Goal: Task Accomplishment & Management: Complete application form

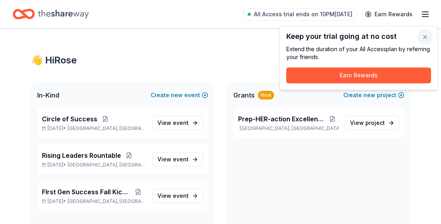
click at [424, 37] on button "button" at bounding box center [425, 37] width 16 height 16
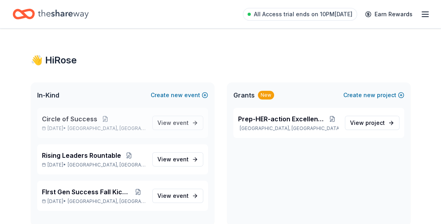
click at [87, 118] on span "Circle of Success" at bounding box center [69, 118] width 55 height 9
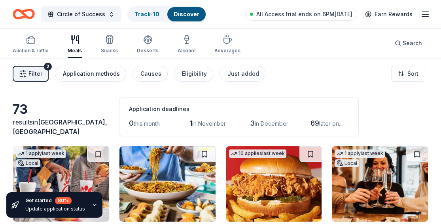
click at [80, 74] on div "Application methods" at bounding box center [91, 73] width 57 height 9
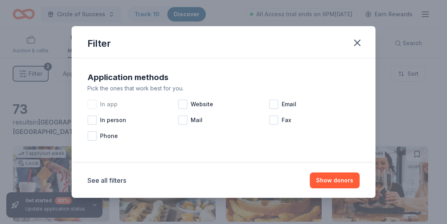
click at [91, 104] on div at bounding box center [91, 103] width 9 height 9
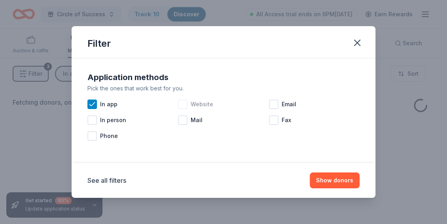
click at [179, 105] on div at bounding box center [182, 103] width 9 height 9
click at [270, 105] on div at bounding box center [273, 103] width 9 height 9
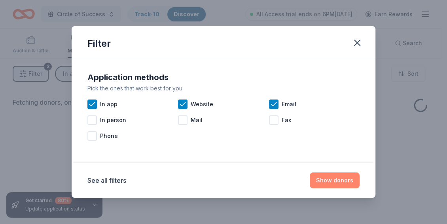
click at [337, 176] on button "Show donors" at bounding box center [335, 180] width 50 height 16
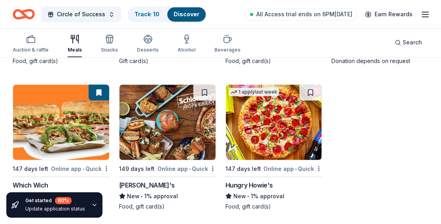
scroll to position [1695, 0]
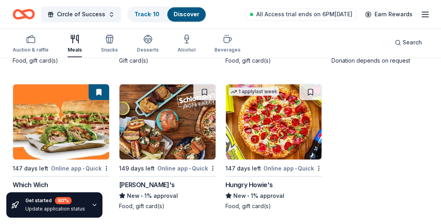
click at [62, 155] on img at bounding box center [61, 121] width 96 height 75
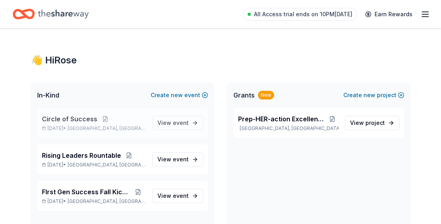
click at [80, 119] on span "Circle of Success" at bounding box center [69, 118] width 55 height 9
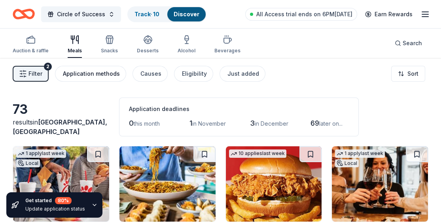
click at [101, 75] on div "Application methods" at bounding box center [91, 73] width 57 height 9
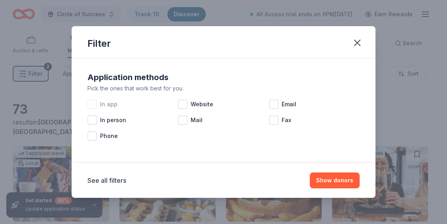
click at [96, 107] on div at bounding box center [91, 103] width 9 height 9
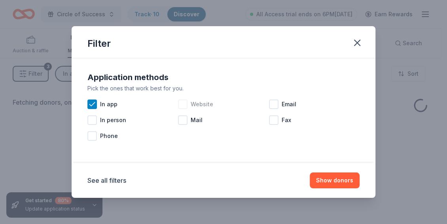
click at [184, 106] on div at bounding box center [182, 103] width 9 height 9
click at [272, 105] on div at bounding box center [273, 103] width 9 height 9
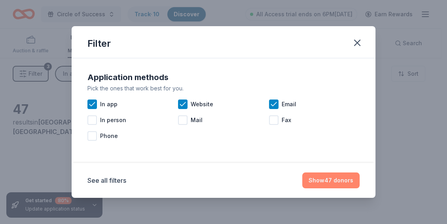
click at [330, 182] on button "Show 47 donors" at bounding box center [330, 180] width 57 height 16
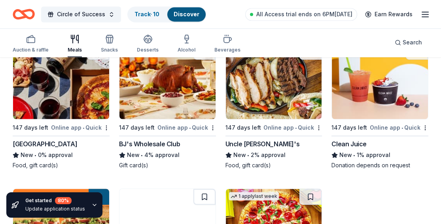
scroll to position [1602, 0]
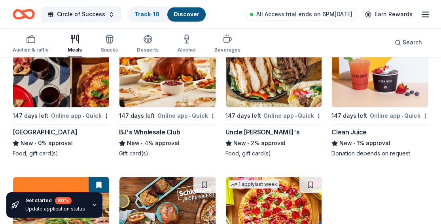
click at [42, 118] on div "147 days left" at bounding box center [31, 115] width 36 height 9
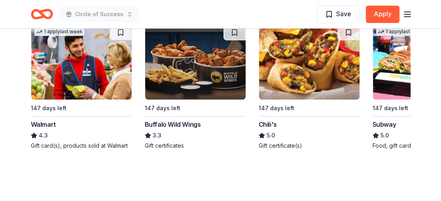
scroll to position [894, 0]
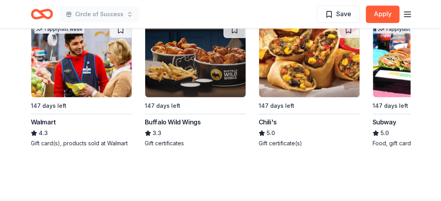
click at [388, 99] on div "1 apply last week 147 days left Subway 5.0 Food, gift card(s)" at bounding box center [423, 85] width 101 height 126
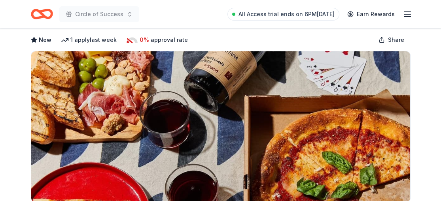
scroll to position [0, 0]
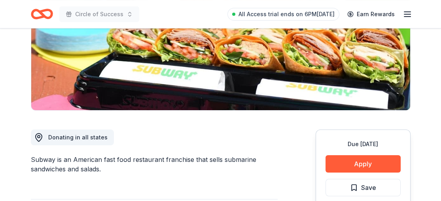
scroll to position [168, 0]
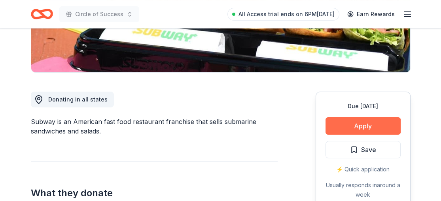
click at [366, 127] on button "Apply" at bounding box center [363, 126] width 75 height 17
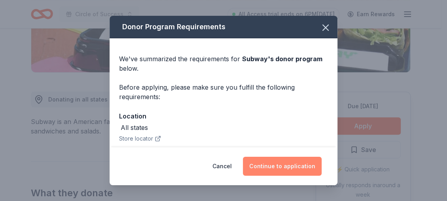
click at [299, 165] on button "Continue to application" at bounding box center [282, 166] width 79 height 19
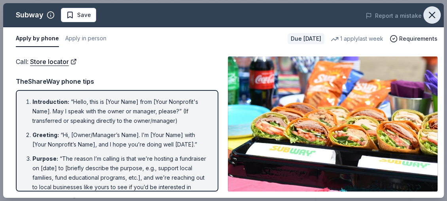
click at [432, 15] on icon "button" at bounding box center [432, 15] width 6 height 6
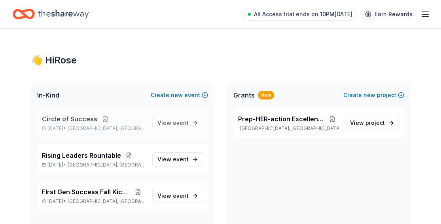
click at [87, 120] on span "Circle of Success" at bounding box center [69, 118] width 55 height 9
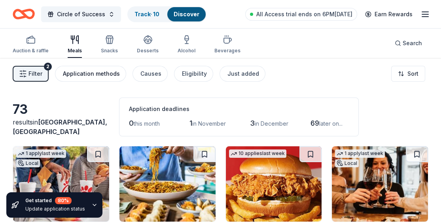
click at [78, 74] on div "Application methods" at bounding box center [91, 73] width 57 height 9
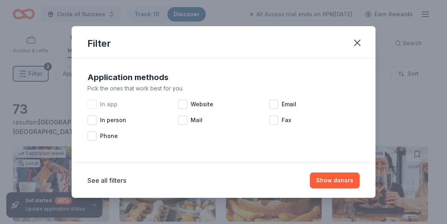
click at [94, 103] on div at bounding box center [91, 103] width 9 height 9
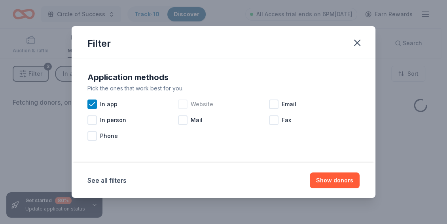
click at [181, 102] on div at bounding box center [182, 103] width 9 height 9
click at [272, 103] on div at bounding box center [273, 103] width 9 height 9
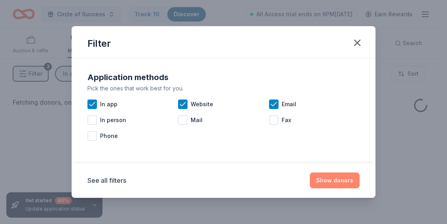
click at [333, 175] on button "Show donors" at bounding box center [335, 180] width 50 height 16
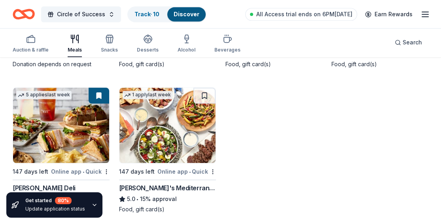
scroll to position [1118, 0]
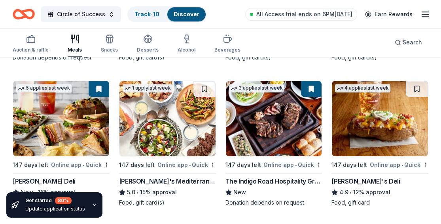
click at [279, 142] on img at bounding box center [274, 118] width 96 height 75
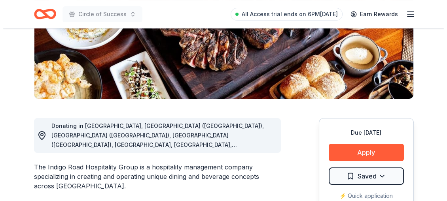
scroll to position [158, 0]
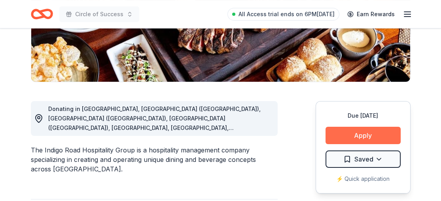
click at [369, 133] on button "Apply" at bounding box center [363, 135] width 75 height 17
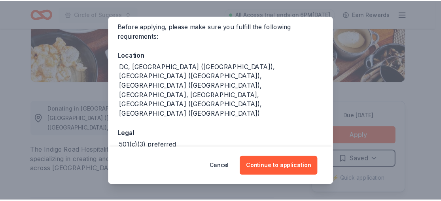
scroll to position [67, 0]
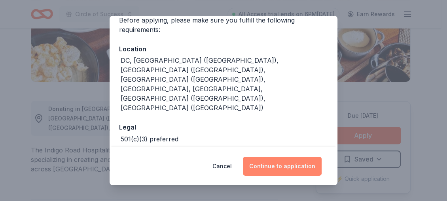
click at [280, 164] on button "Continue to application" at bounding box center [282, 166] width 79 height 19
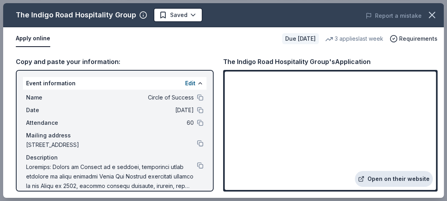
click at [394, 176] on link "Open on their website" at bounding box center [394, 179] width 78 height 16
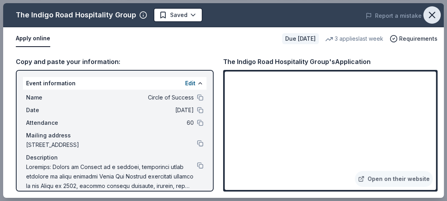
click at [427, 11] on icon "button" at bounding box center [432, 14] width 11 height 11
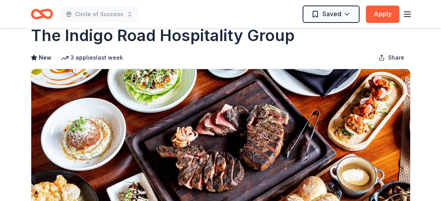
scroll to position [0, 0]
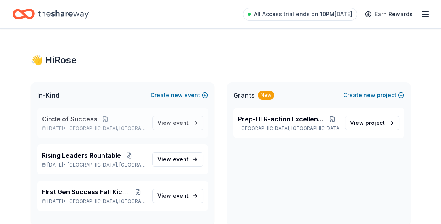
click at [91, 119] on span "Circle of Success" at bounding box center [69, 118] width 55 height 9
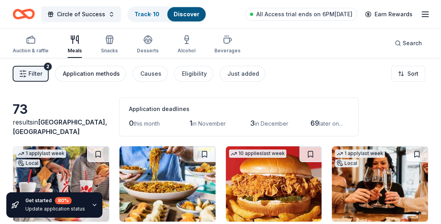
click at [95, 74] on div "Application methods" at bounding box center [91, 73] width 57 height 9
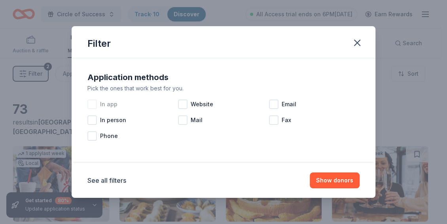
click at [94, 103] on div at bounding box center [91, 103] width 9 height 9
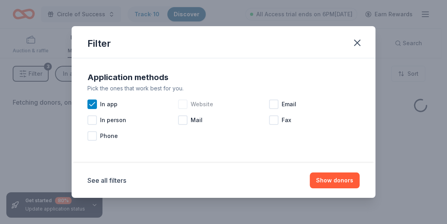
click at [184, 104] on div at bounding box center [182, 103] width 9 height 9
click at [275, 102] on div at bounding box center [273, 103] width 9 height 9
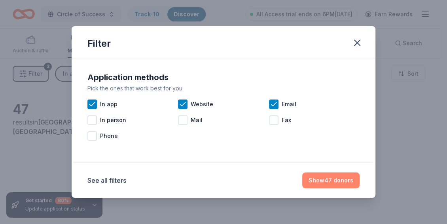
click at [332, 182] on button "Show 47 donors" at bounding box center [330, 180] width 57 height 16
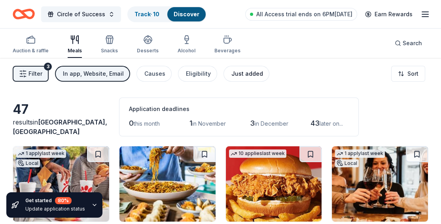
click at [254, 74] on div "Just added" at bounding box center [247, 73] width 32 height 9
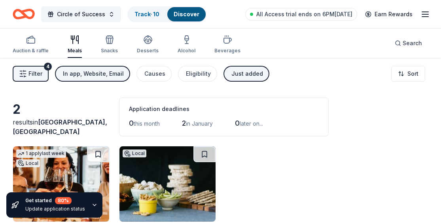
click at [88, 72] on div "In app, Website, Email" at bounding box center [93, 73] width 61 height 9
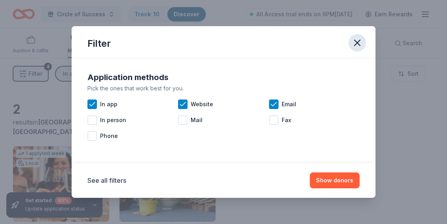
click at [358, 41] on icon "button" at bounding box center [357, 43] width 6 height 6
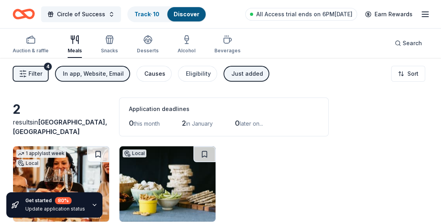
click at [152, 73] on div "Causes" at bounding box center [154, 73] width 21 height 9
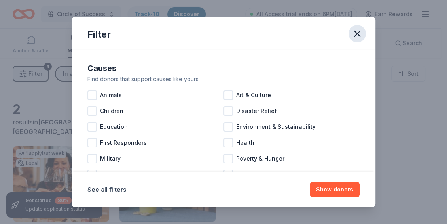
click at [357, 30] on icon "button" at bounding box center [357, 33] width 11 height 11
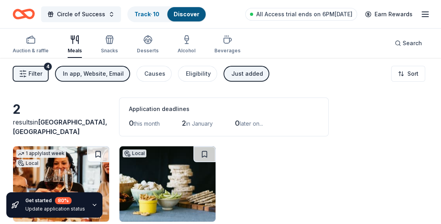
click at [75, 50] on div "Meals" at bounding box center [75, 50] width 14 height 6
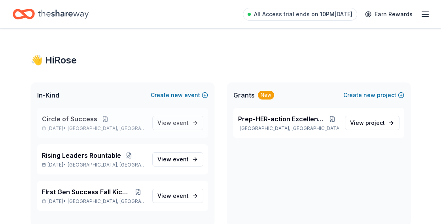
click at [86, 119] on span "Circle of Success" at bounding box center [69, 118] width 55 height 9
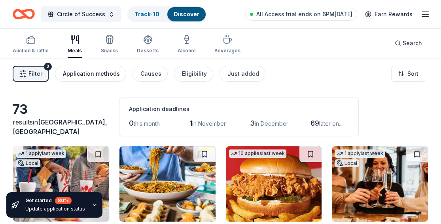
click at [89, 69] on div "Application methods" at bounding box center [91, 73] width 57 height 9
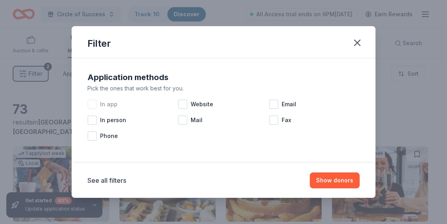
click at [94, 102] on div at bounding box center [91, 103] width 9 height 9
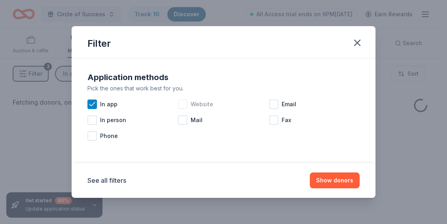
click at [182, 104] on div at bounding box center [182, 103] width 9 height 9
click at [273, 105] on div at bounding box center [273, 103] width 9 height 9
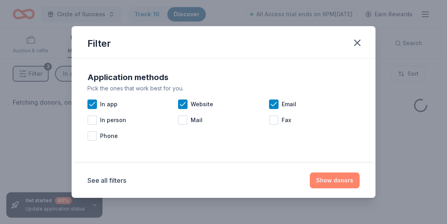
click at [328, 180] on button "Show donors" at bounding box center [335, 180] width 50 height 16
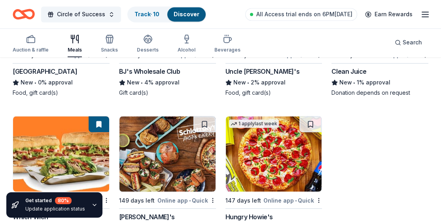
scroll to position [1695, 0]
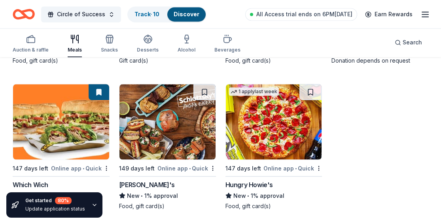
click at [144, 123] on img at bounding box center [167, 121] width 96 height 75
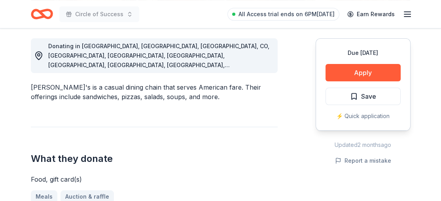
scroll to position [223, 0]
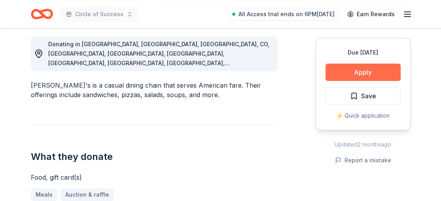
click at [370, 69] on button "Apply" at bounding box center [363, 72] width 75 height 17
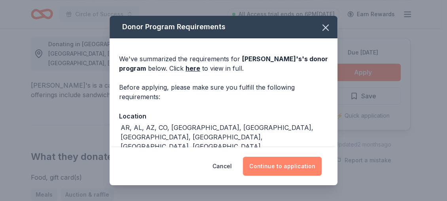
click at [288, 165] on button "Continue to application" at bounding box center [282, 166] width 79 height 19
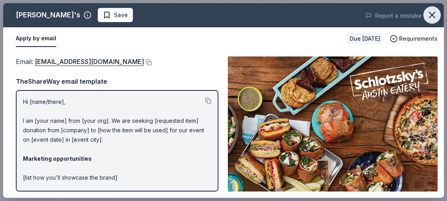
click at [431, 15] on icon "button" at bounding box center [432, 15] width 6 height 6
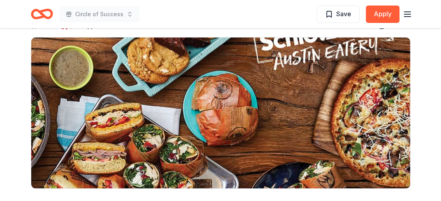
scroll to position [0, 0]
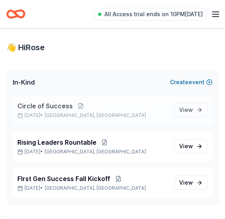
click at [48, 102] on span "Circle of Success" at bounding box center [44, 105] width 55 height 9
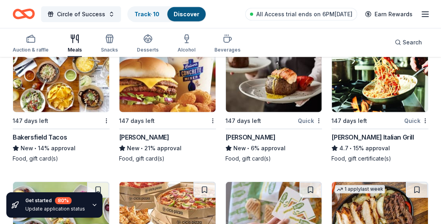
scroll to position [2341, 0]
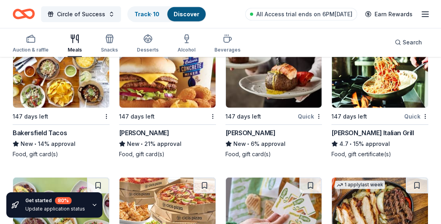
click at [225, 133] on div "Fleming's" at bounding box center [251, 132] width 50 height 9
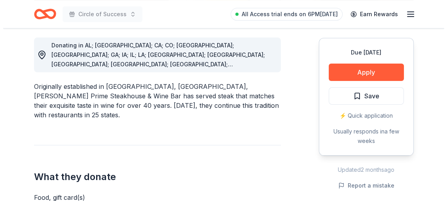
scroll to position [233, 0]
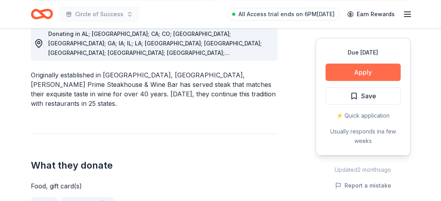
click at [366, 72] on button "Apply" at bounding box center [363, 72] width 75 height 17
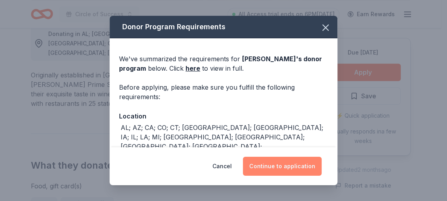
click at [284, 162] on button "Continue to application" at bounding box center [282, 166] width 79 height 19
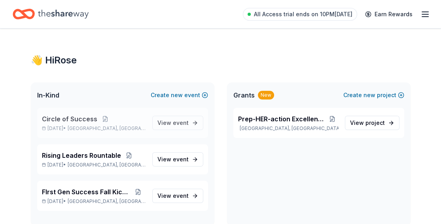
click at [66, 116] on span "Circle of Success" at bounding box center [69, 118] width 55 height 9
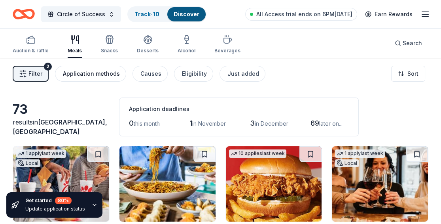
click at [91, 76] on div "Application methods" at bounding box center [91, 73] width 57 height 9
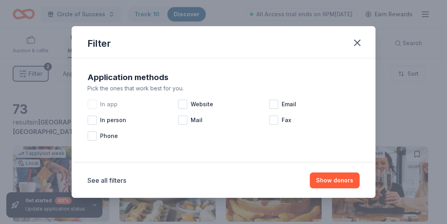
click at [90, 104] on div at bounding box center [91, 103] width 9 height 9
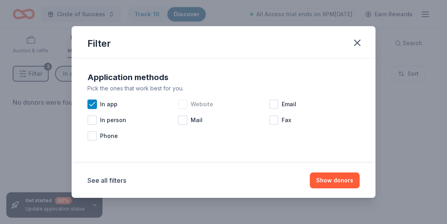
click at [183, 107] on div at bounding box center [182, 103] width 9 height 9
click at [225, 102] on div at bounding box center [273, 103] width 9 height 9
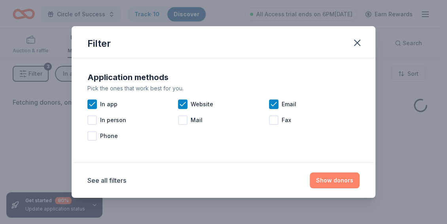
click at [225, 180] on button "Show donors" at bounding box center [335, 180] width 50 height 16
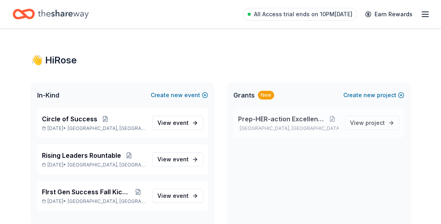
click at [293, 119] on span "Prep-HER-action Excellence Program" at bounding box center [282, 118] width 89 height 9
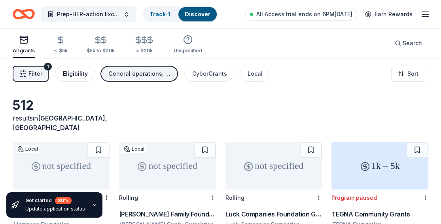
click at [70, 70] on div "Eligibility" at bounding box center [75, 73] width 25 height 9
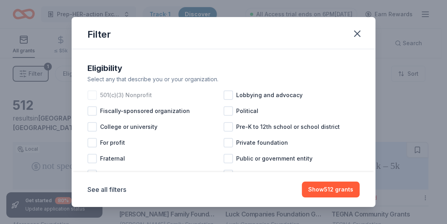
click at [90, 93] on div at bounding box center [91, 94] width 9 height 9
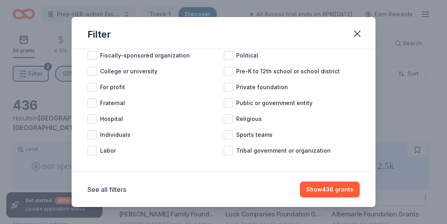
scroll to position [60, 0]
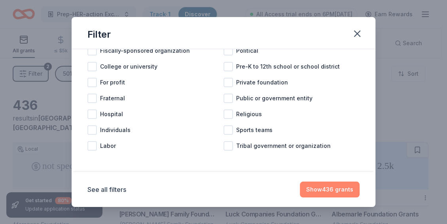
click at [334, 191] on button "Show 436 grants" at bounding box center [330, 189] width 60 height 16
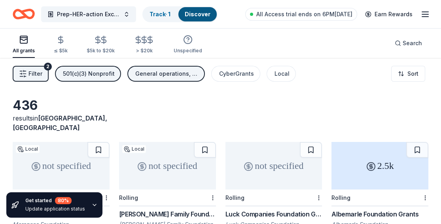
click at [188, 71] on div "General operations, Projects & programming, Scholarship, Education" at bounding box center [166, 73] width 63 height 9
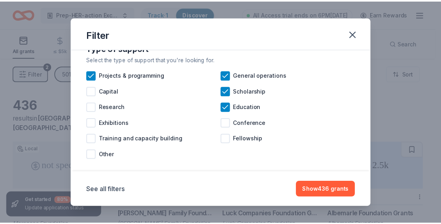
scroll to position [28, 0]
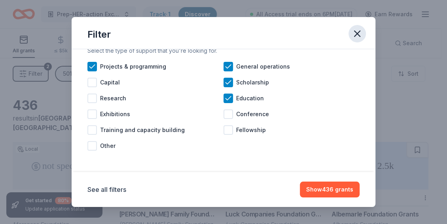
click at [360, 32] on icon "button" at bounding box center [357, 33] width 11 height 11
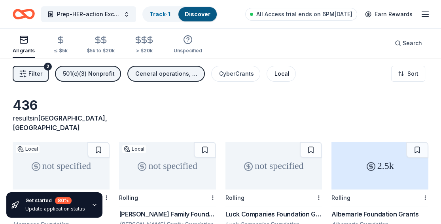
click at [281, 70] on div "Local" at bounding box center [282, 73] width 15 height 9
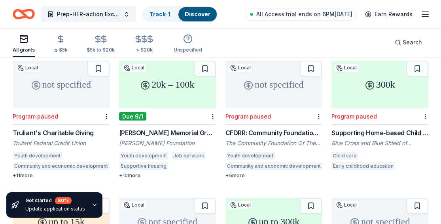
scroll to position [87, 0]
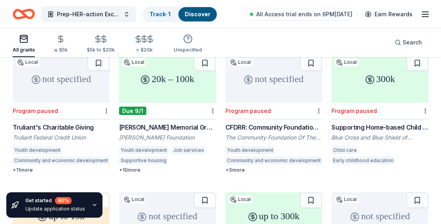
click at [164, 122] on div "[PERSON_NAME] Memorial Grants in Art & Human Services" at bounding box center [167, 126] width 97 height 9
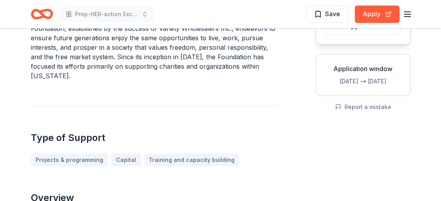
scroll to position [90, 0]
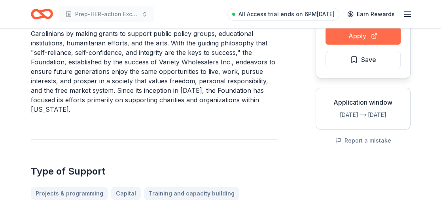
click at [373, 35] on button "Apply" at bounding box center [363, 35] width 75 height 17
